Goal: Information Seeking & Learning: Learn about a topic

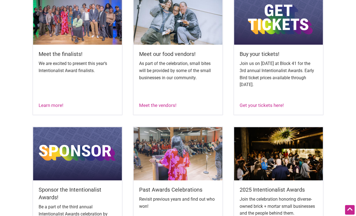
scroll to position [266, 0]
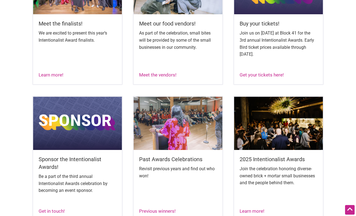
click at [302, 114] on img at bounding box center [278, 123] width 89 height 53
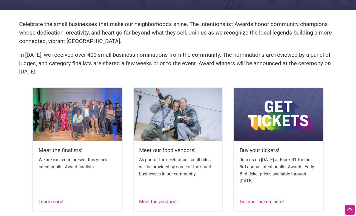
scroll to position [59, 0]
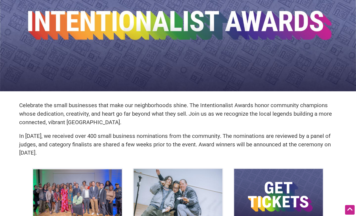
drag, startPoint x: 66, startPoint y: 154, endPoint x: 20, endPoint y: 107, distance: 65.8
click at [20, 107] on div "Celebrate the small businesses that make our neighborhoods shine. The Intention…" at bounding box center [178, 132] width 329 height 72
copy div "Celebrate the small businesses that make our neighborhoods shine. The Intention…"
click at [126, 127] on div "Celebrate the small businesses that make our neighborhoods shine. The Intention…" at bounding box center [178, 132] width 329 height 72
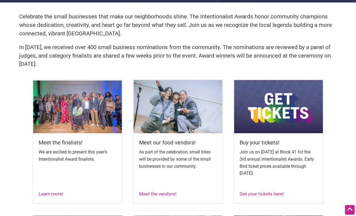
scroll to position [0, 0]
